Goal: Task Accomplishment & Management: Use online tool/utility

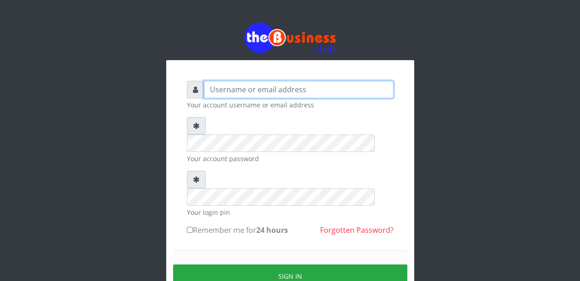
click at [252, 92] on input "text" at bounding box center [299, 89] width 190 height 17
type input "Malamsidi3030"
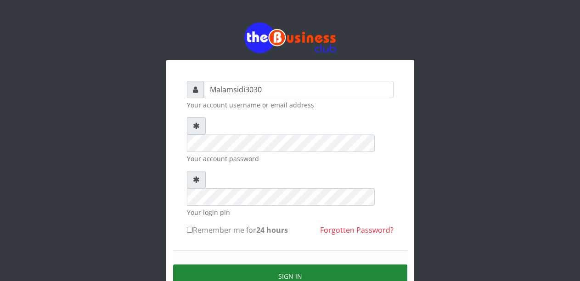
click at [266, 265] on button "Sign in" at bounding box center [290, 276] width 234 height 23
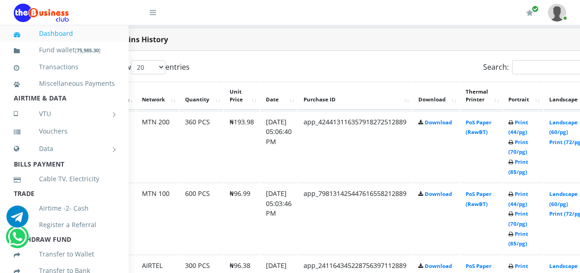
scroll to position [470, 47]
click at [569, 195] on link "Landscape (60/pg)" at bounding box center [563, 199] width 28 height 17
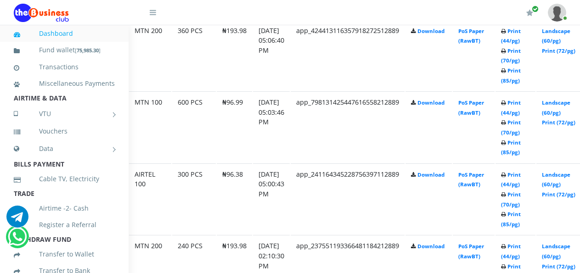
scroll to position [561, 55]
click at [562, 177] on link "Landscape (60/pg)" at bounding box center [555, 179] width 28 height 17
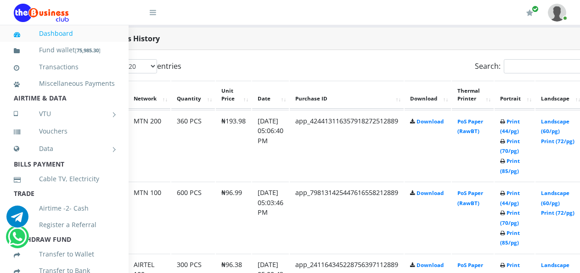
scroll to position [469, 55]
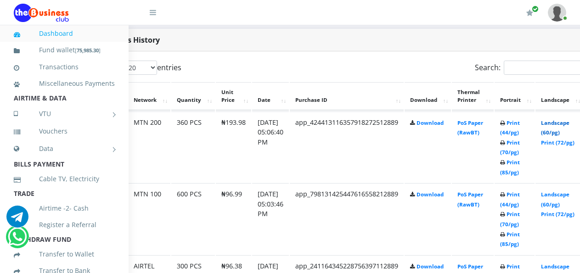
click at [560, 124] on link "Landscape (60/pg)" at bounding box center [555, 127] width 28 height 17
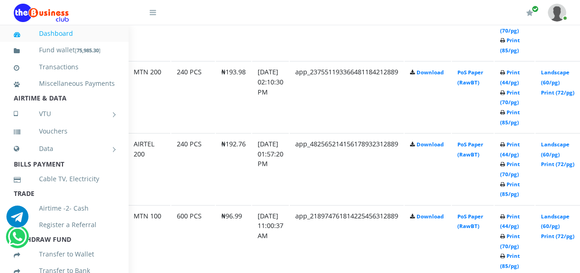
scroll to position [745, 55]
